Goal: Task Accomplishment & Management: Manage account settings

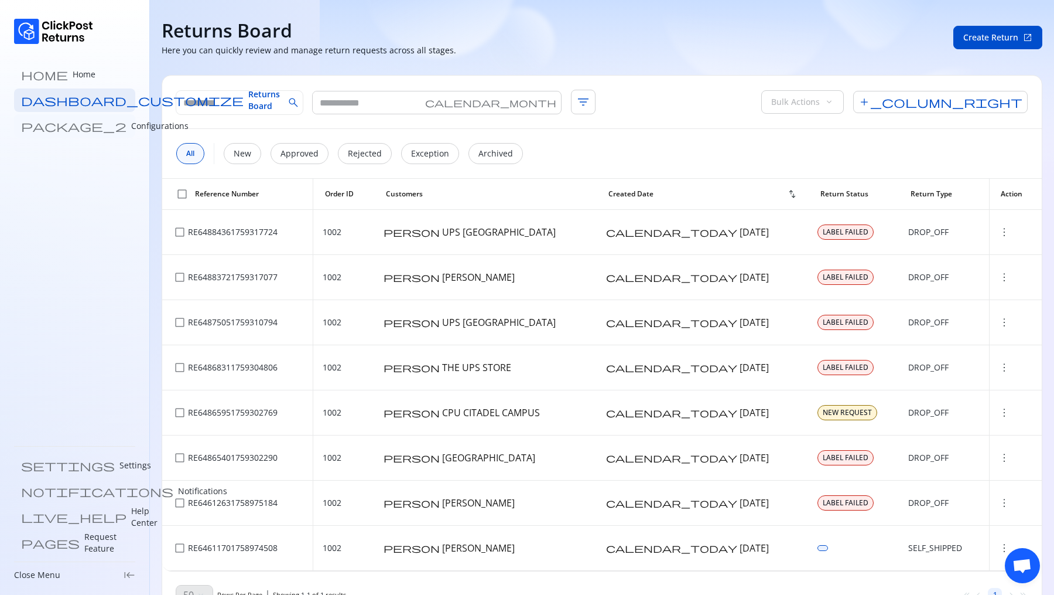
click at [131, 121] on p "Configurations" at bounding box center [159, 126] width 57 height 12
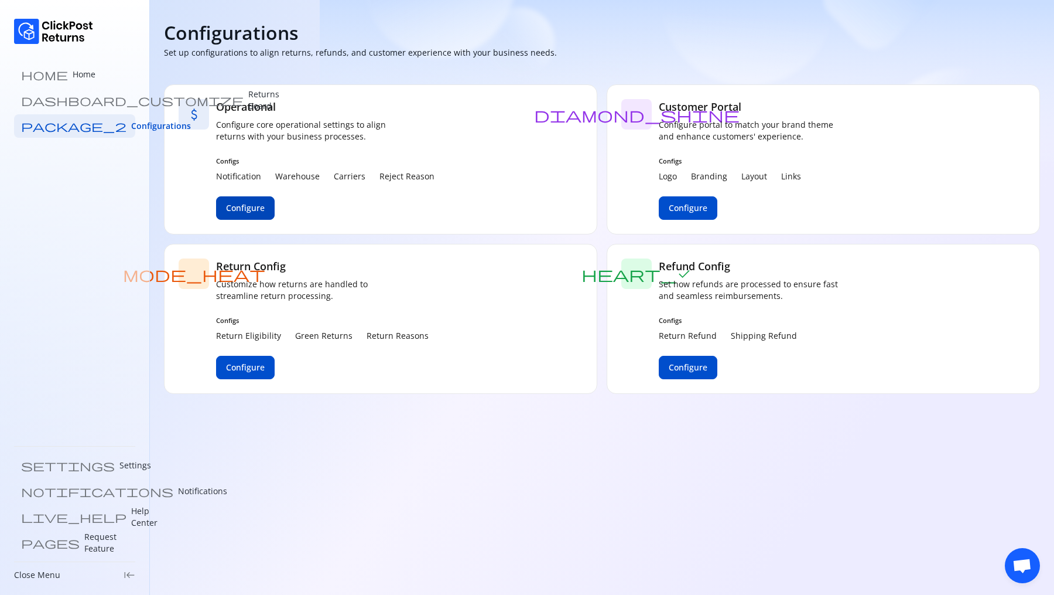
click at [262, 204] on span "Configure" at bounding box center [245, 208] width 39 height 12
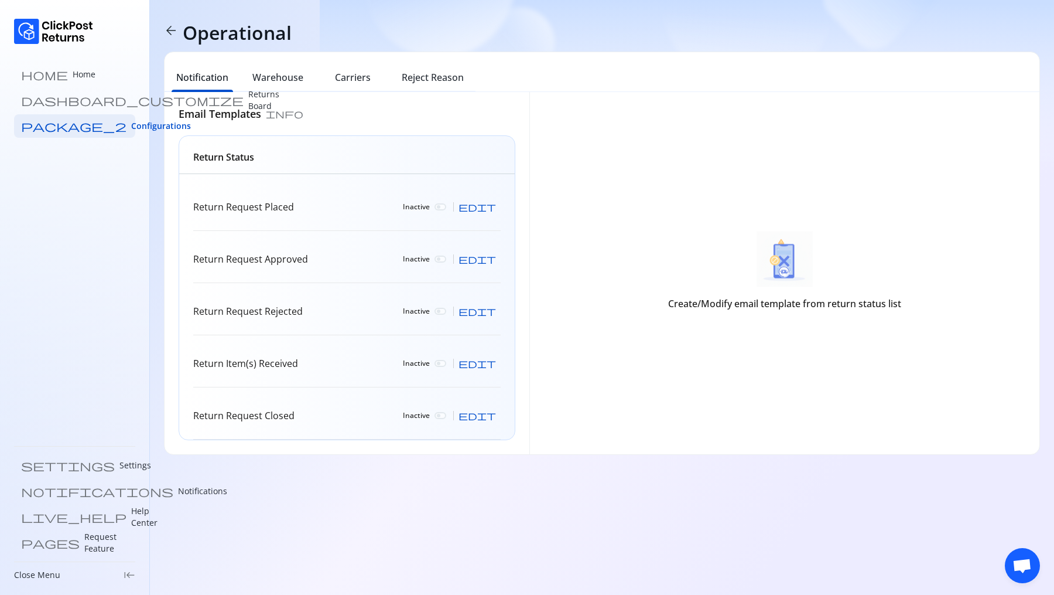
click at [295, 92] on div "Email Templates info Return Status Return Request Placed Inactive edit Return R…" at bounding box center [347, 273] width 365 height 362
click at [357, 77] on h6 "Carriers" at bounding box center [353, 77] width 36 height 14
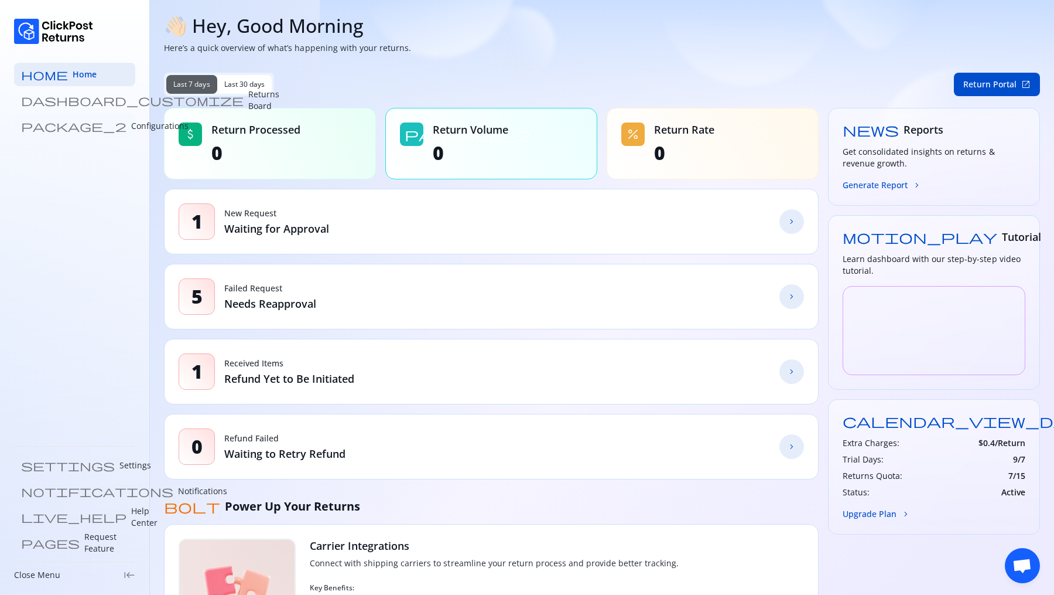
click at [131, 127] on p "Configurations" at bounding box center [159, 126] width 57 height 12
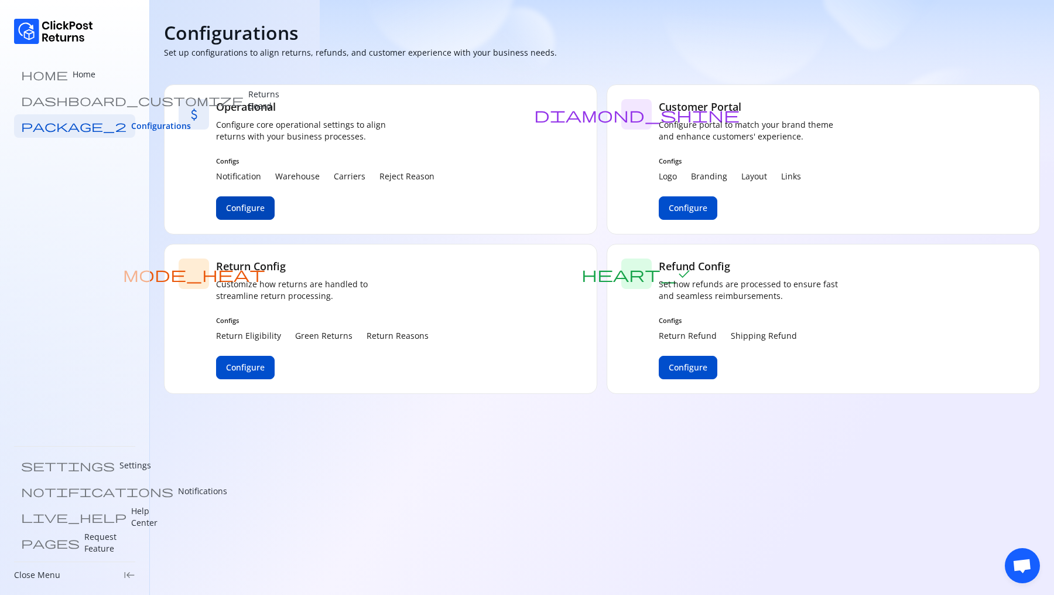
click at [258, 207] on span "Configure" at bounding box center [245, 208] width 39 height 12
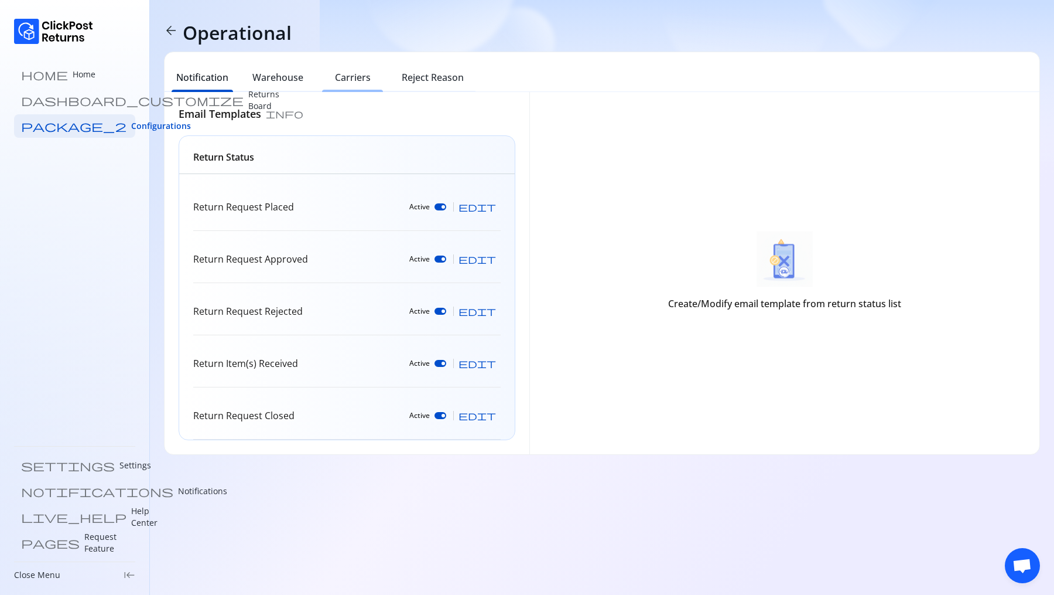
click at [371, 76] on div "Carriers" at bounding box center [352, 79] width 75 height 26
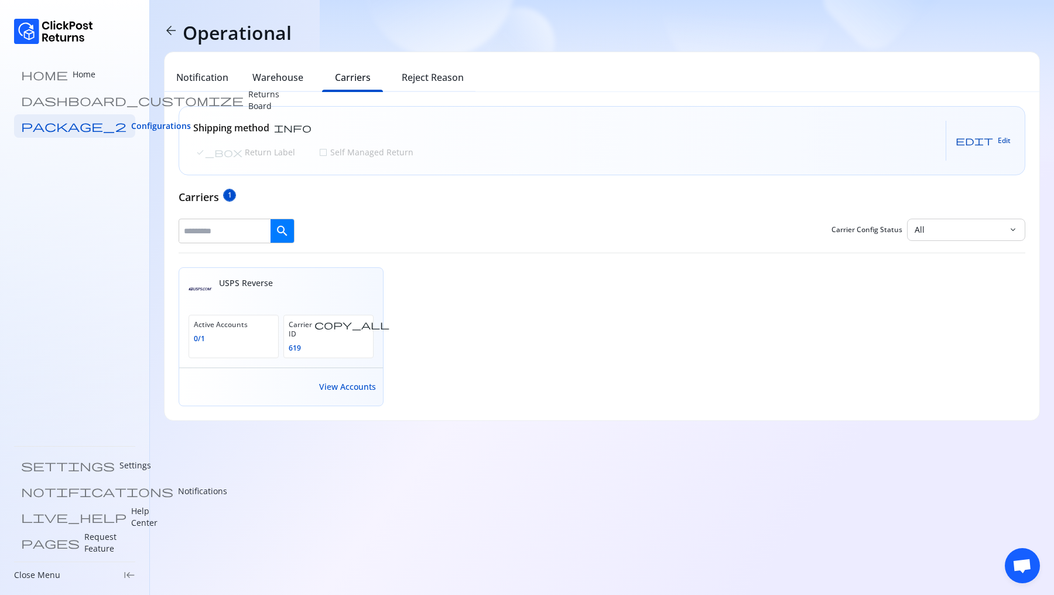
click at [1006, 142] on span "Edit" at bounding box center [1004, 140] width 13 height 9
click at [319, 151] on span "check_box_outline_blank" at bounding box center [323, 152] width 9 height 9
click at [988, 140] on span "Save" at bounding box center [993, 140] width 16 height 9
